Goal: Information Seeking & Learning: Understand process/instructions

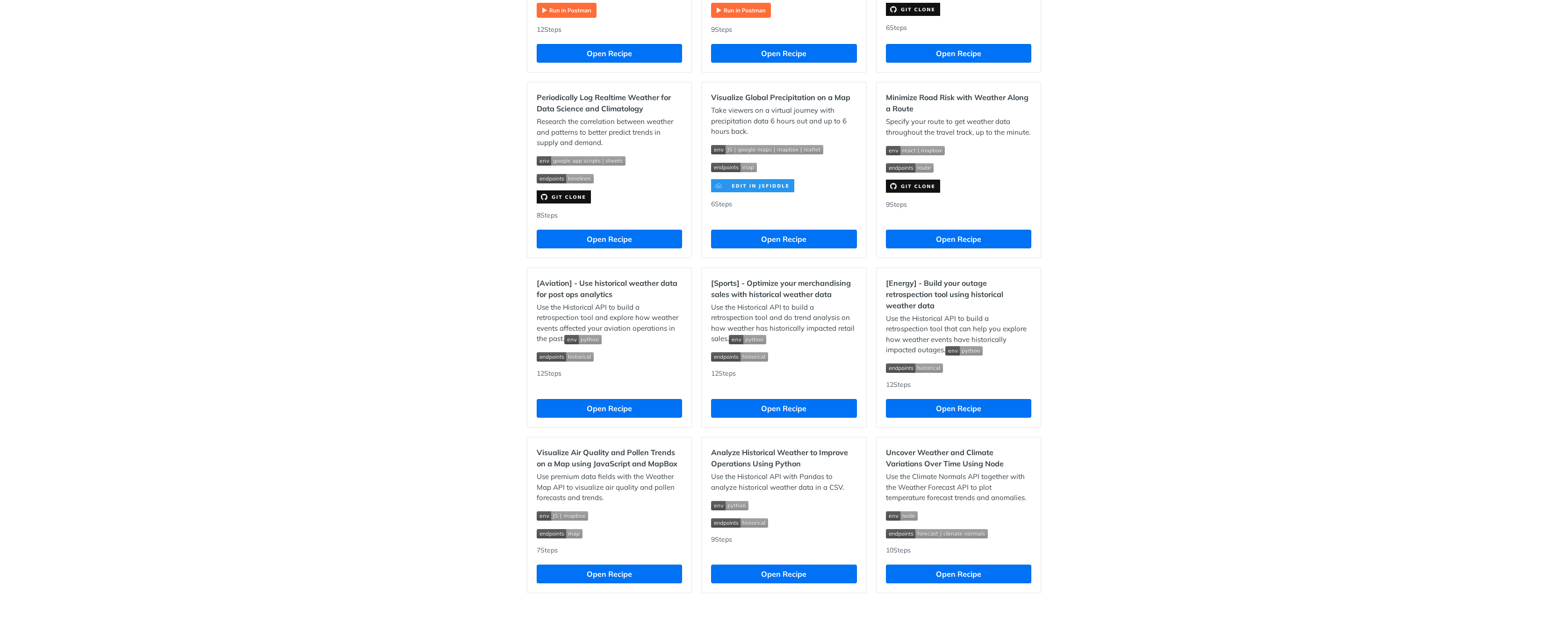
scroll to position [610, 0]
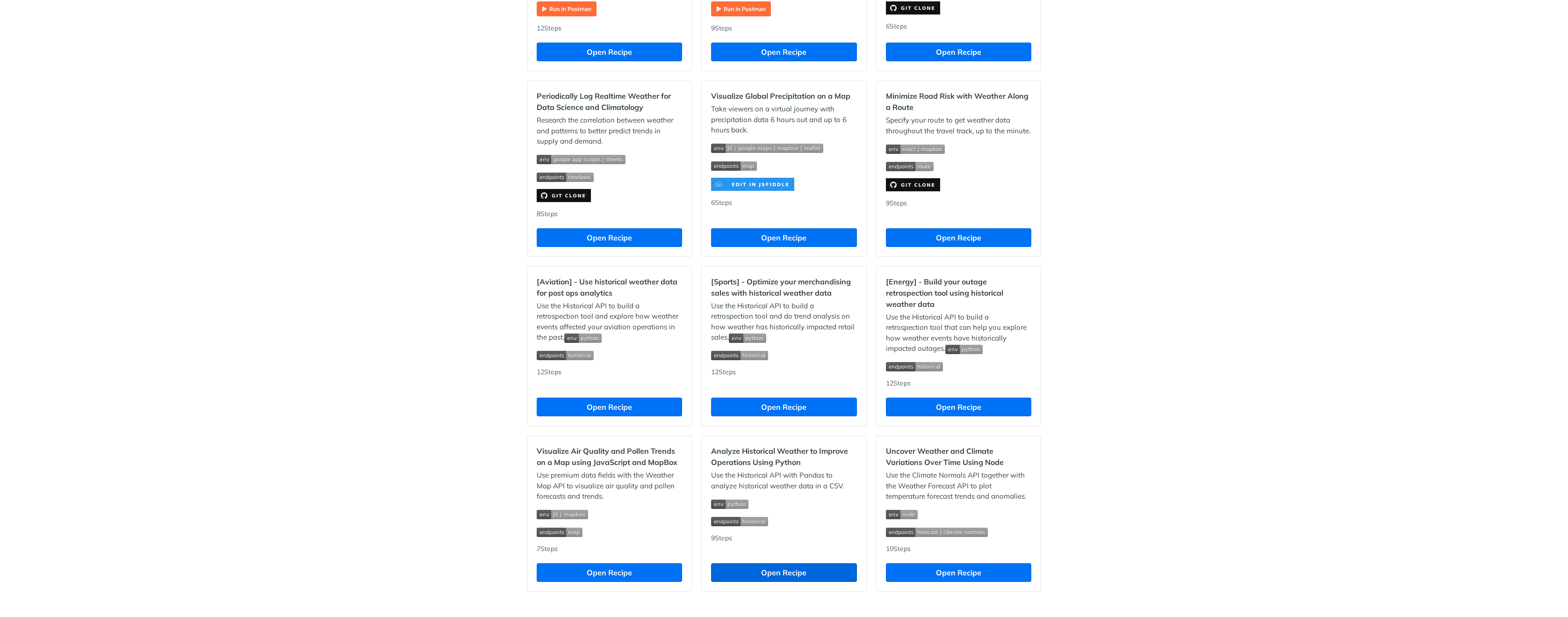
click at [793, 569] on button "Open Recipe" at bounding box center [784, 572] width 145 height 19
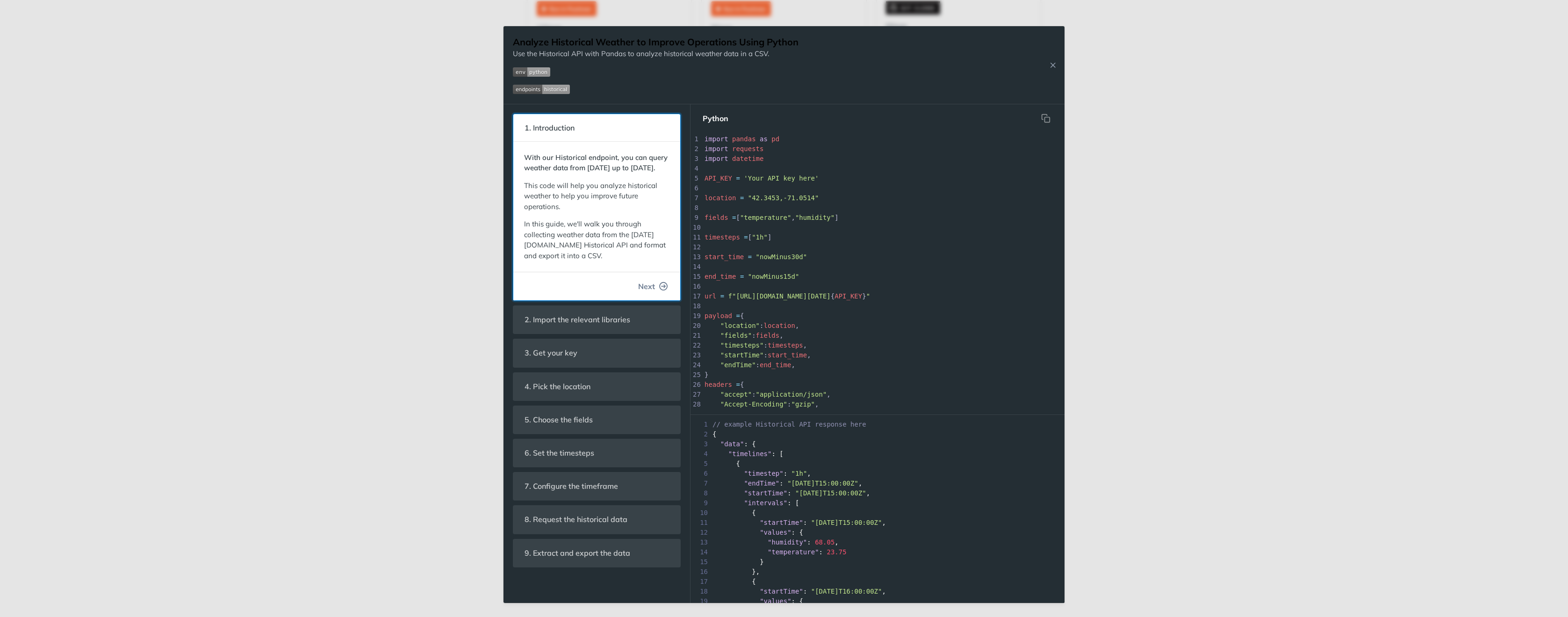
click at [646, 292] on span "Next" at bounding box center [647, 287] width 17 height 11
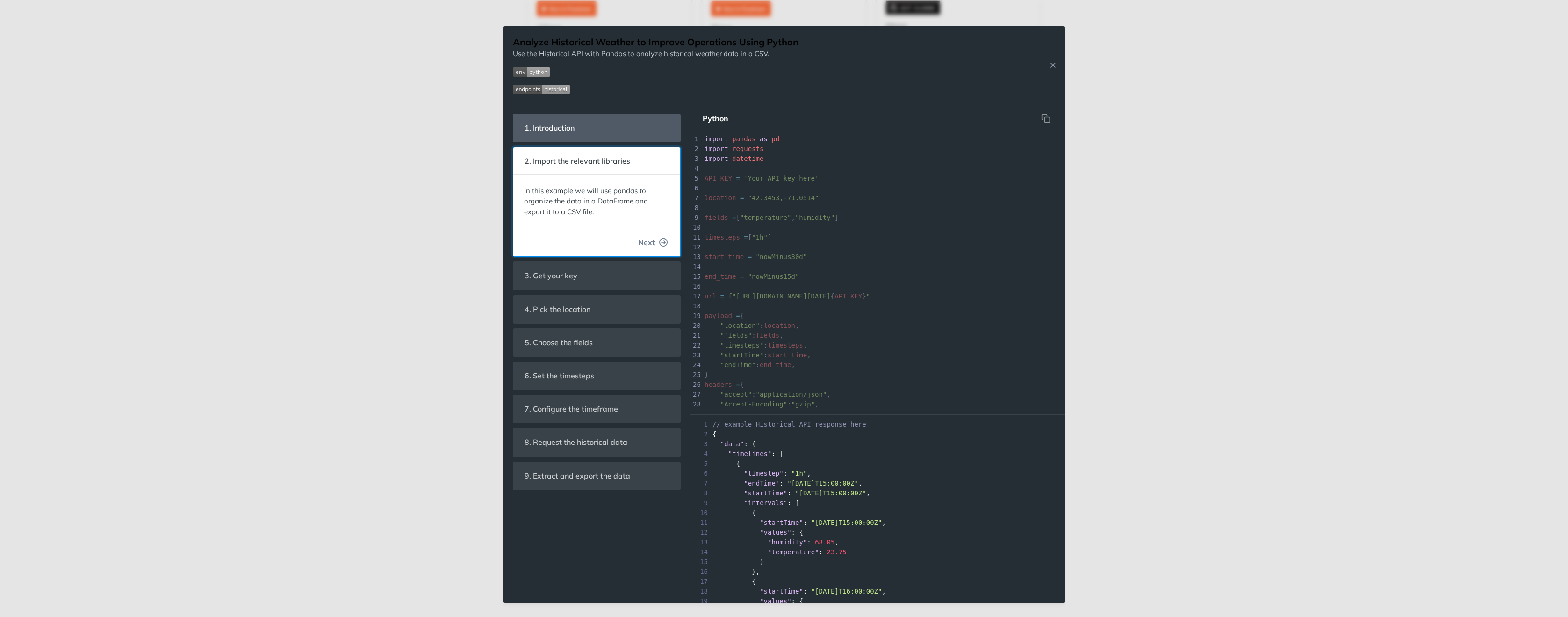
click at [647, 240] on span "Next" at bounding box center [647, 242] width 17 height 11
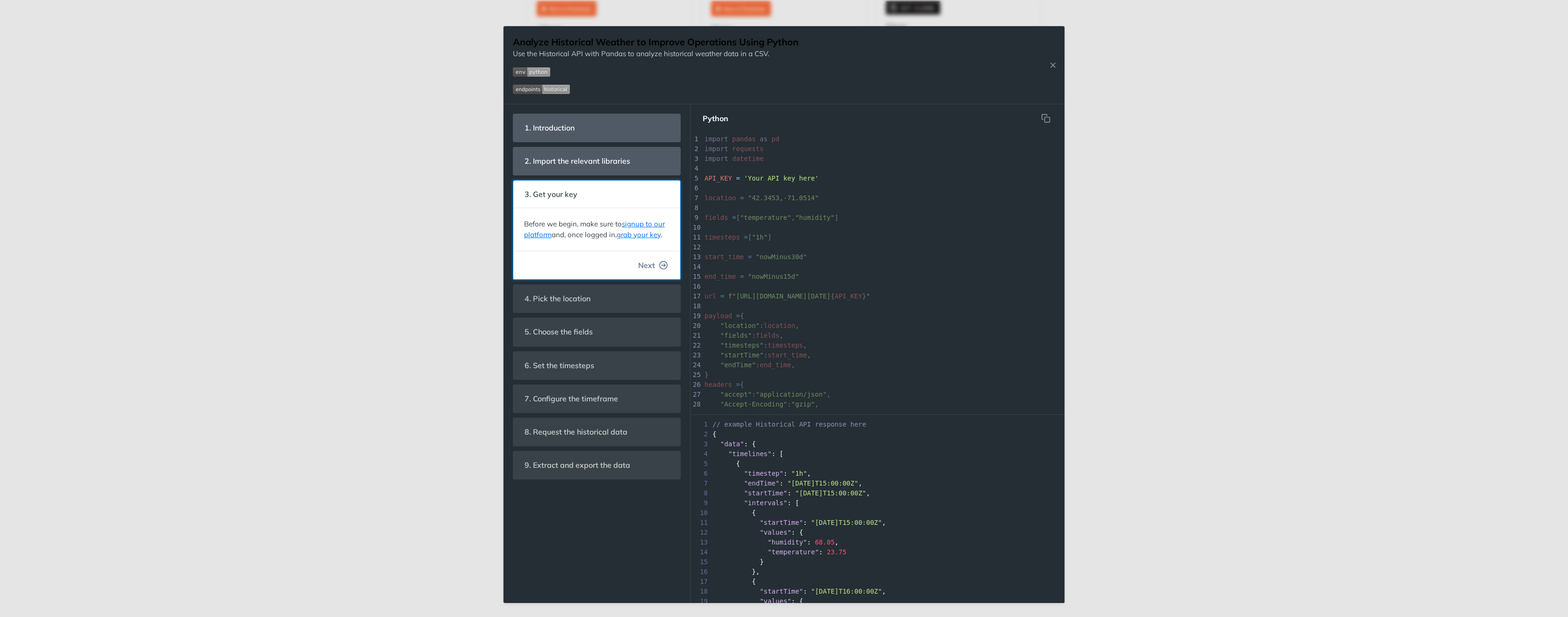
click at [646, 263] on span "Next" at bounding box center [647, 266] width 17 height 11
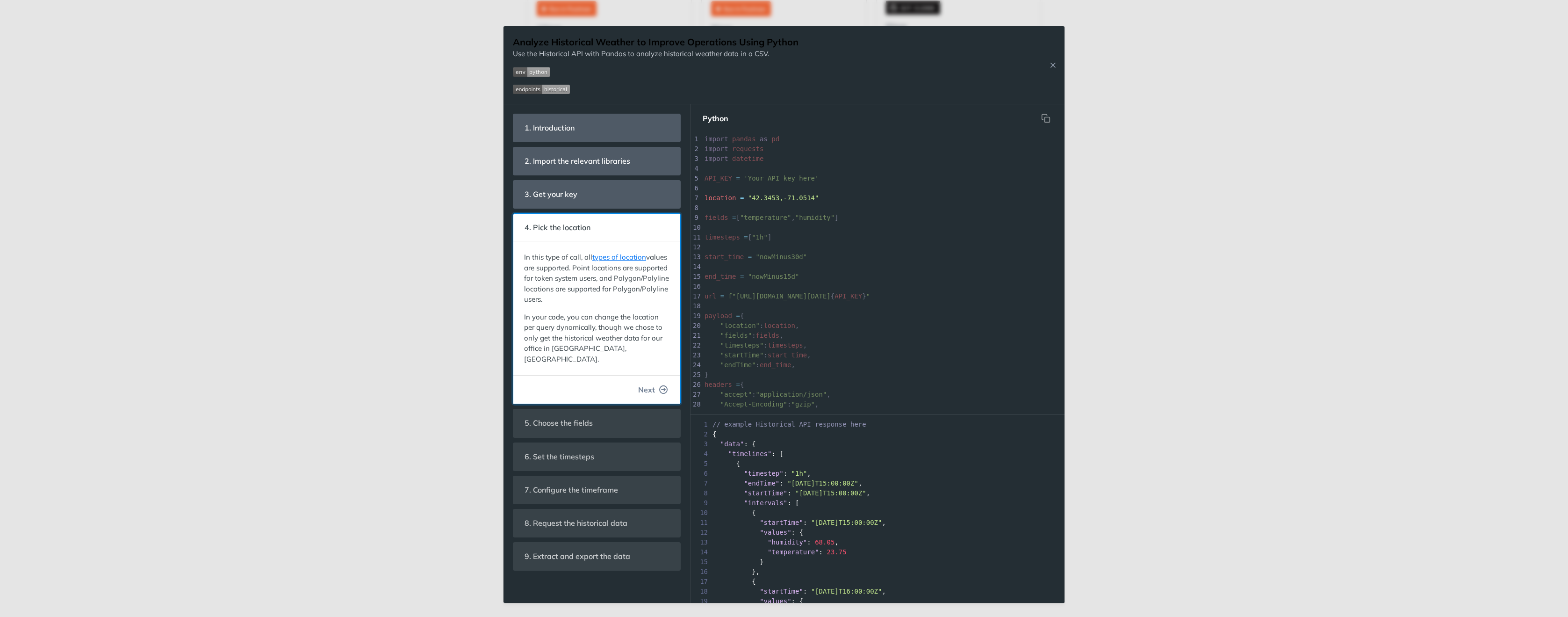
click at [646, 384] on span "Next" at bounding box center [647, 390] width 17 height 11
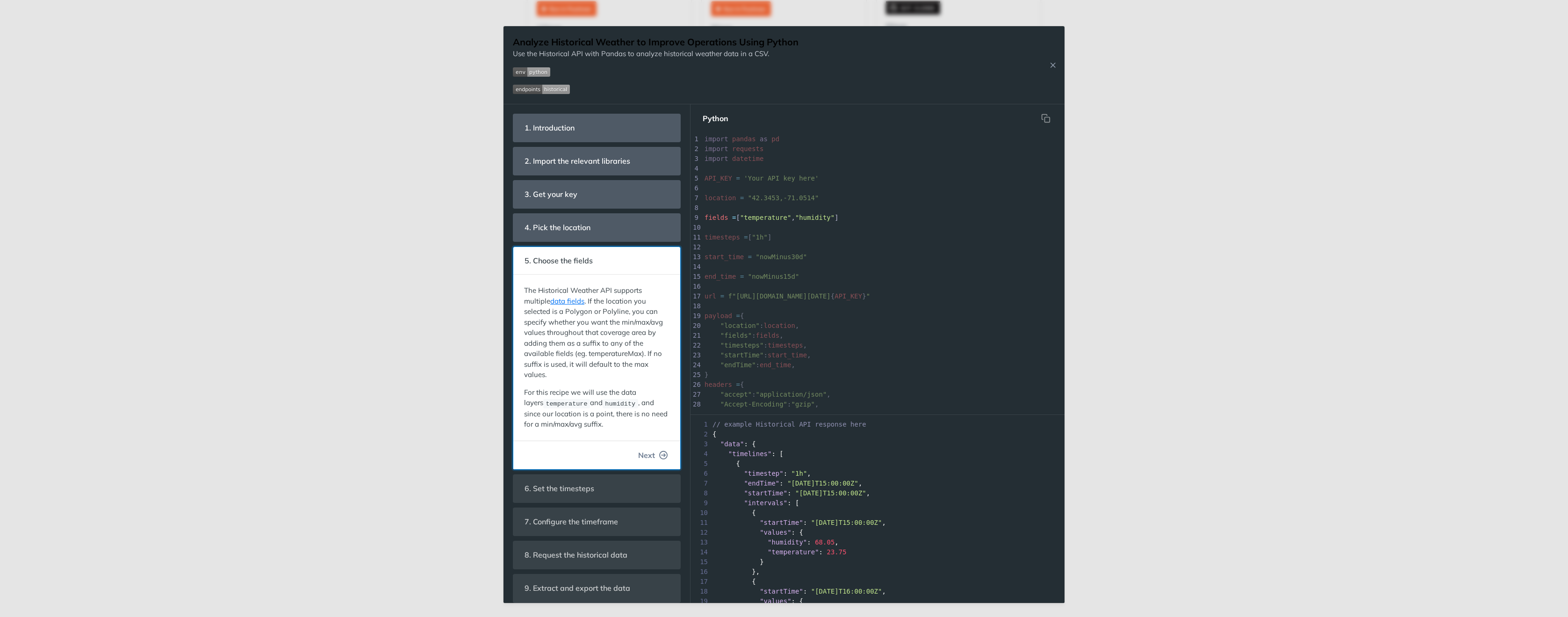
click at [649, 452] on span "Next" at bounding box center [647, 456] width 17 height 11
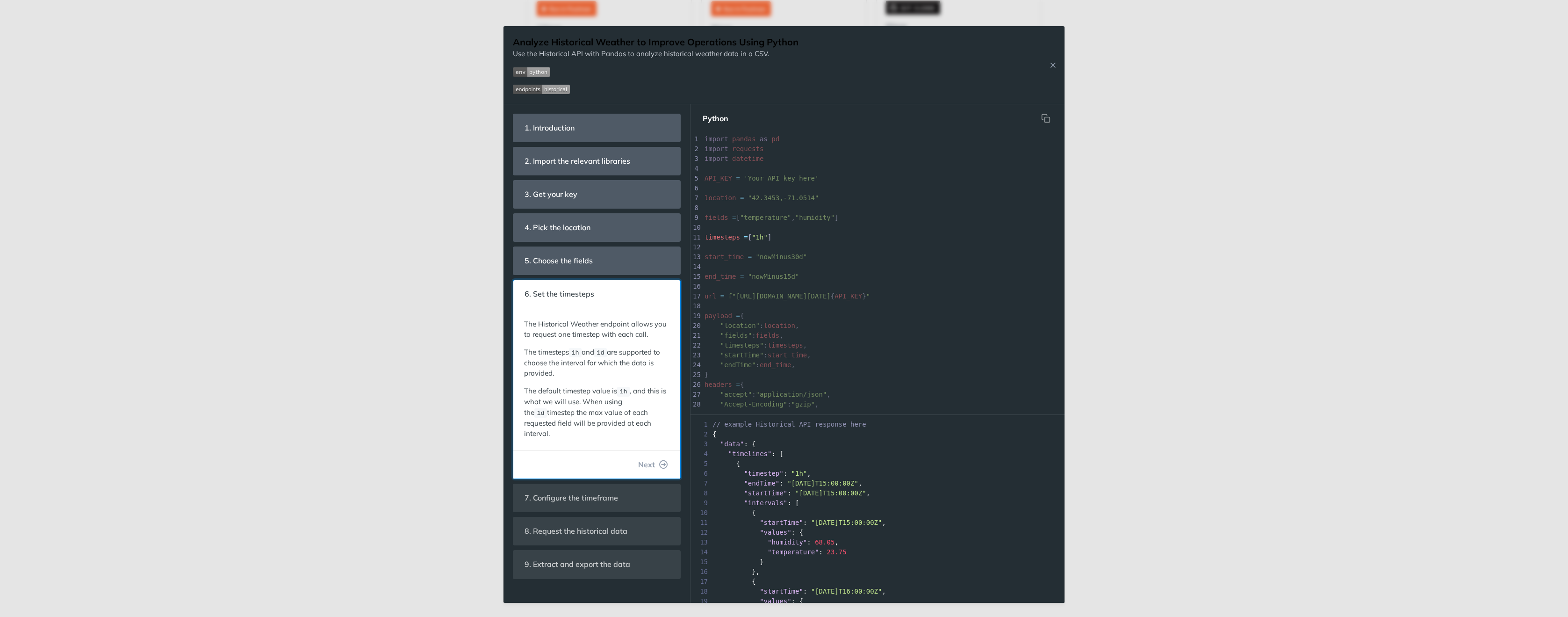
click at [649, 459] on span "Next" at bounding box center [647, 465] width 17 height 11
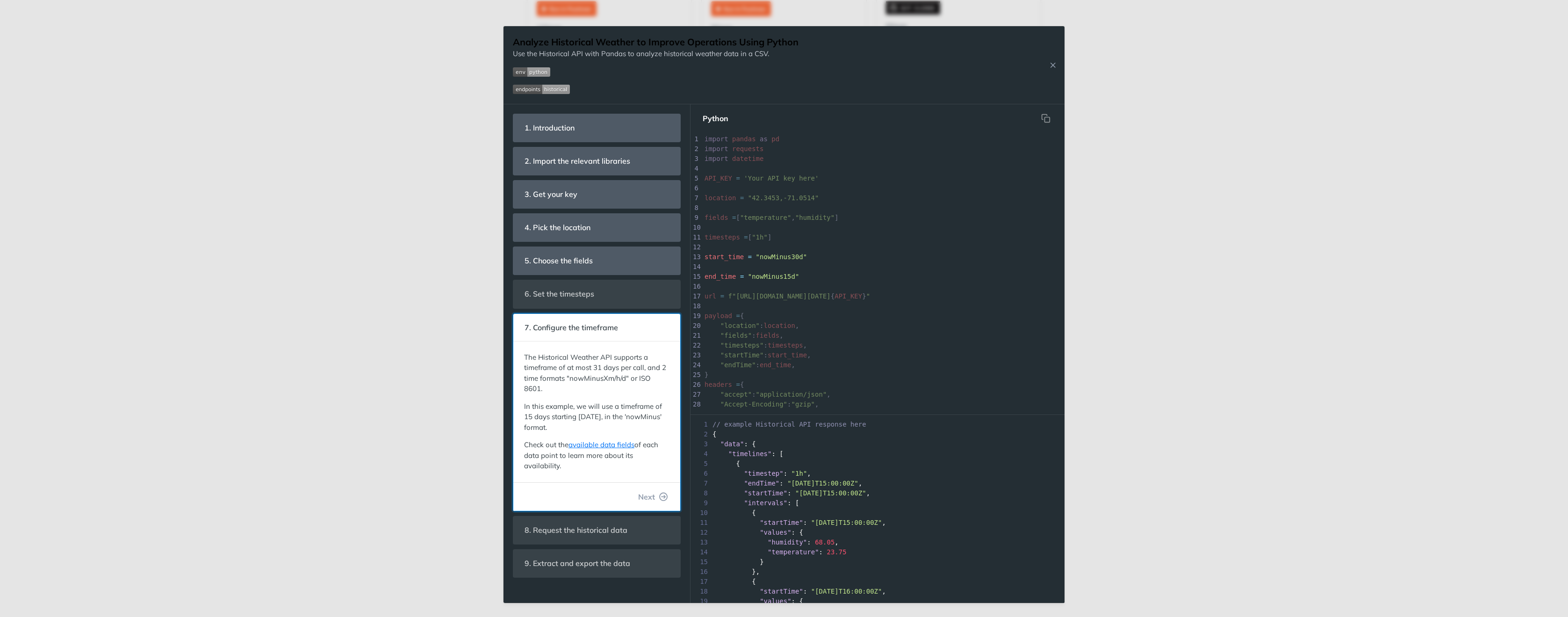
click at [651, 505] on footer "Next" at bounding box center [597, 496] width 167 height 28
click at [650, 492] on span "Next" at bounding box center [647, 497] width 17 height 11
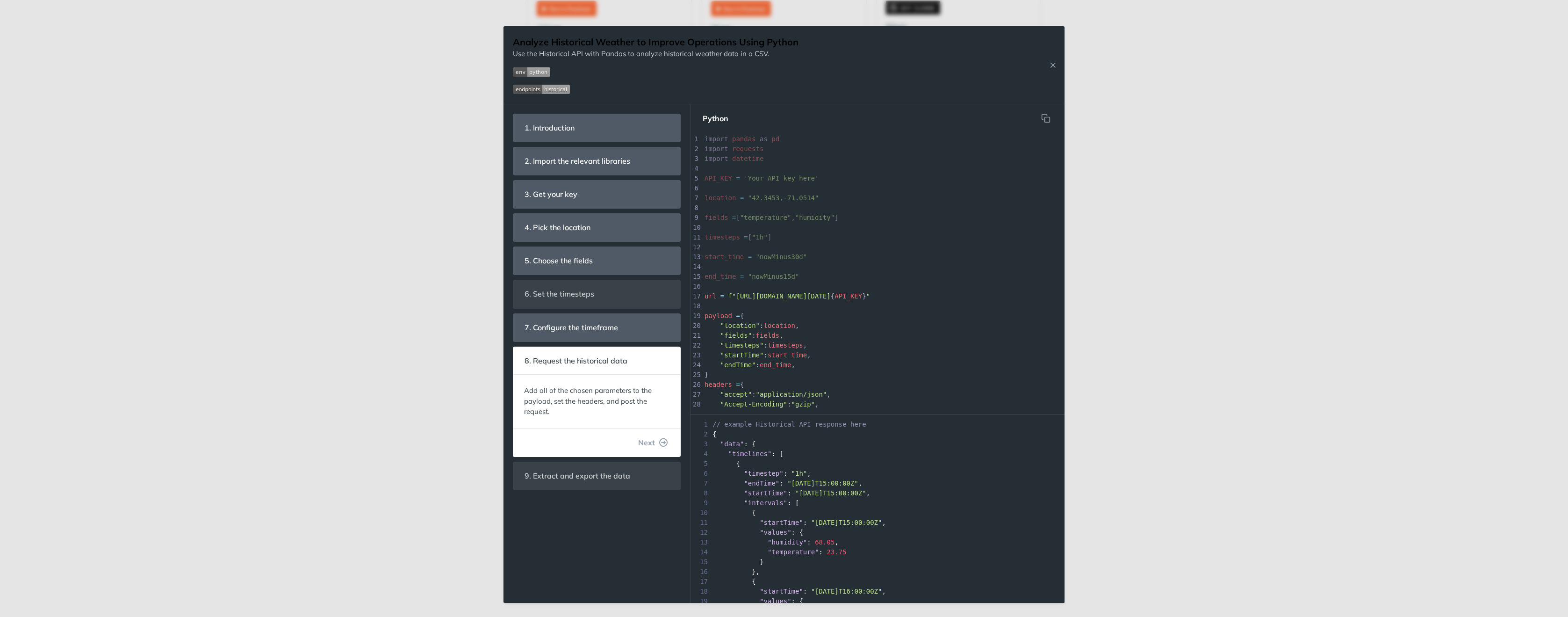
scroll to position [89, 0]
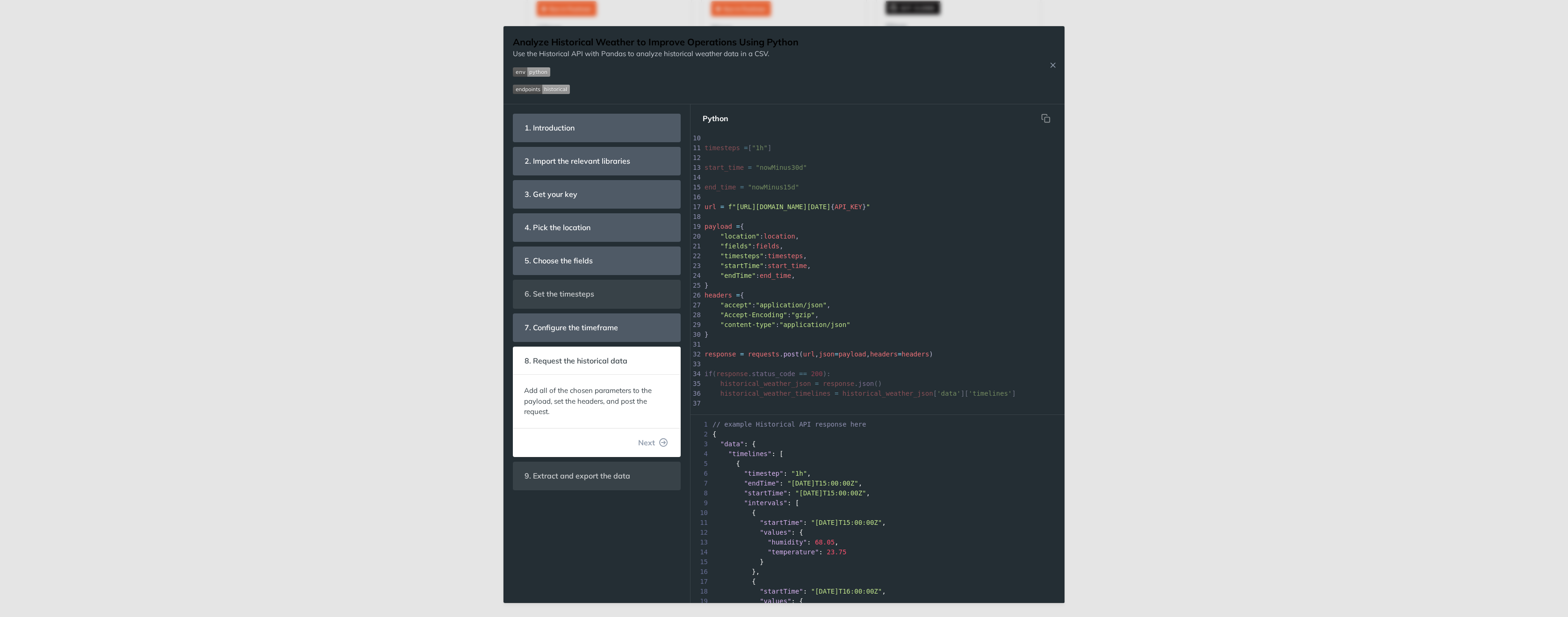
click at [650, 490] on form "1. Introduction With our Historical endpoint, you can query weather data from […" at bounding box center [597, 354] width 187 height 499
click at [1049, 68] on icon "Close Recipe" at bounding box center [1053, 65] width 9 height 9
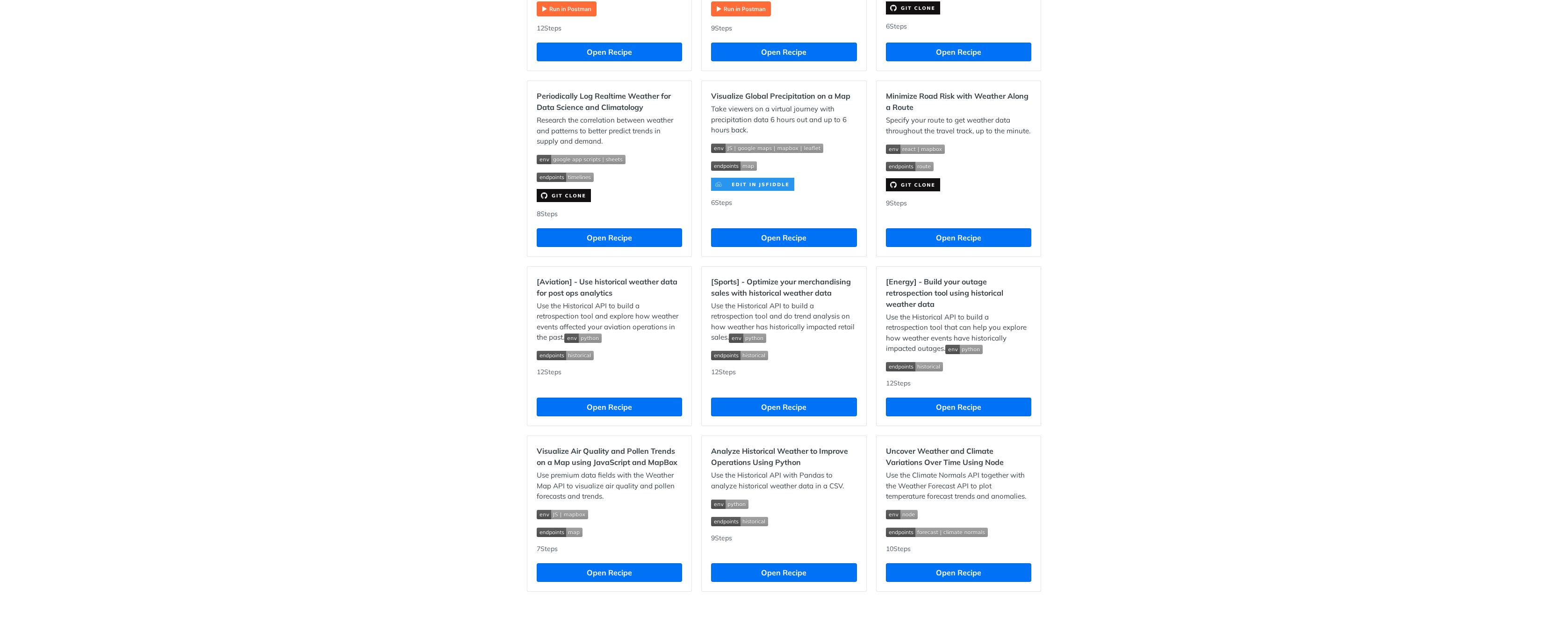
click at [1052, 66] on div "Recipes [Logistics] - Optimize operations to meet SLAs with historical weather …" at bounding box center [784, 34] width 1568 height 1189
